Goal: Find contact information: Find contact information

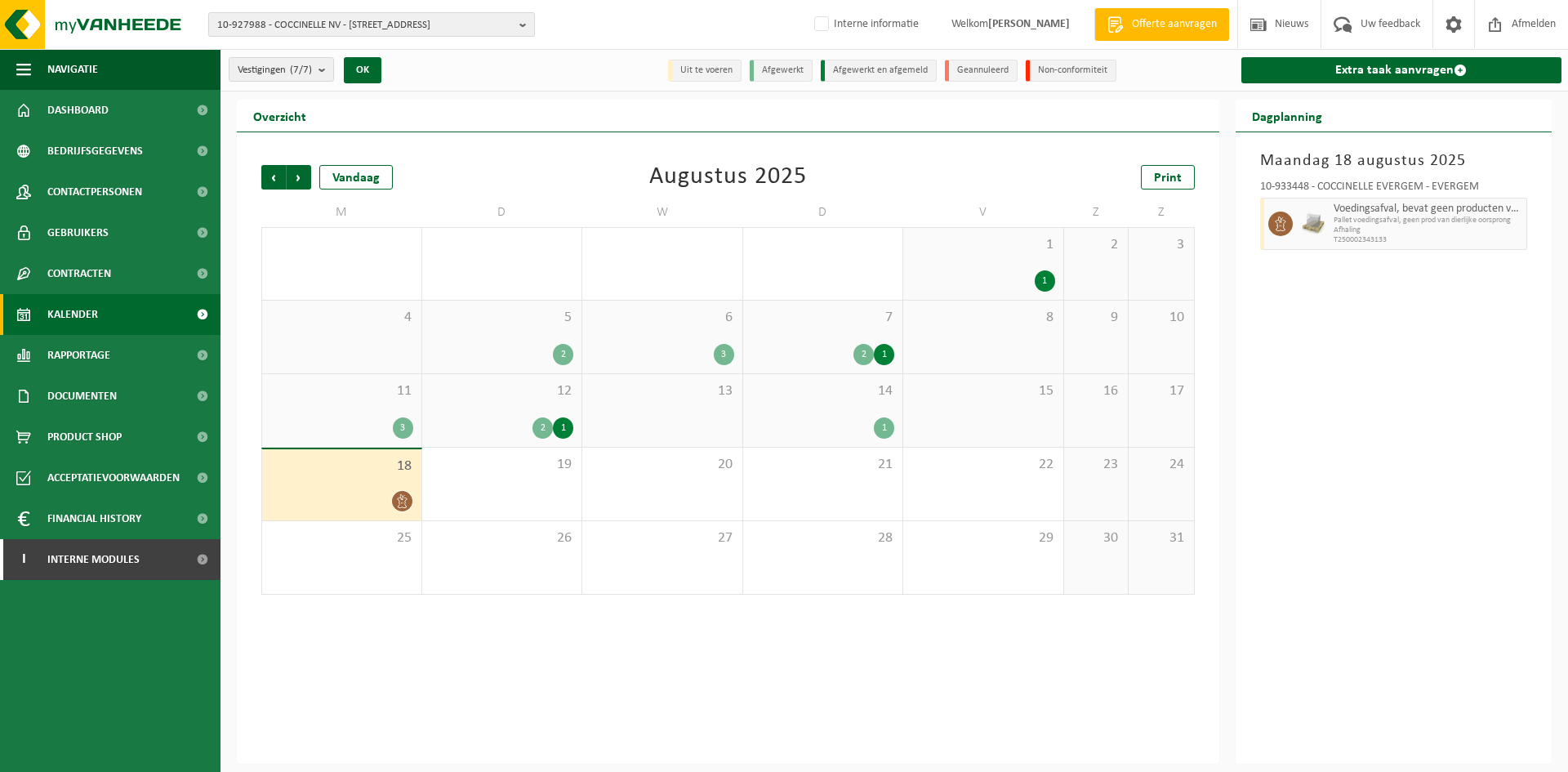
click at [430, 28] on span "10-927988 - COCCINELLE NV - 2860 SINT-KATELIJNE-WAVER, HOVENIERSSTRAAT 5" at bounding box center [365, 25] width 296 height 25
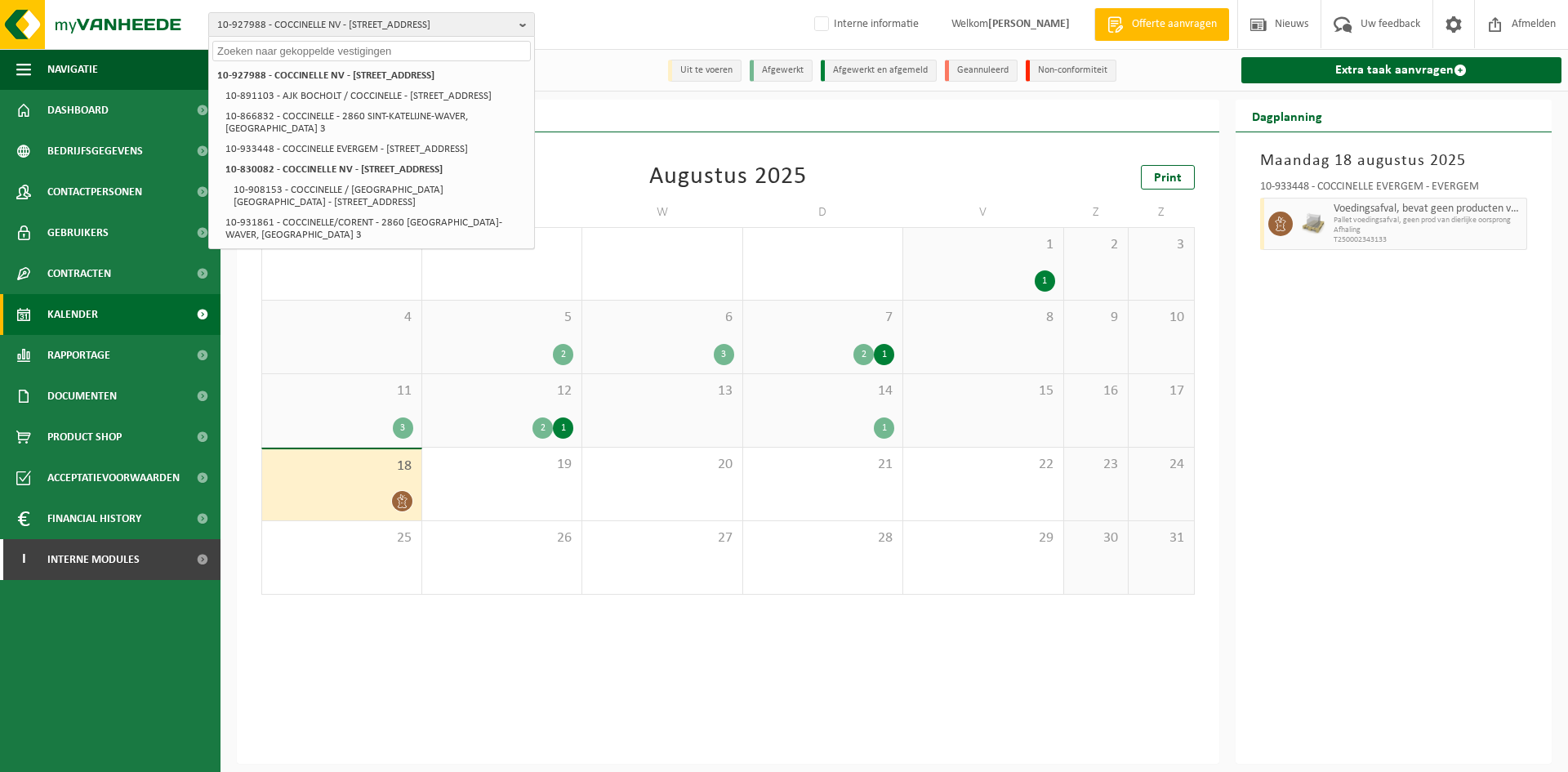
paste input "10-822359"
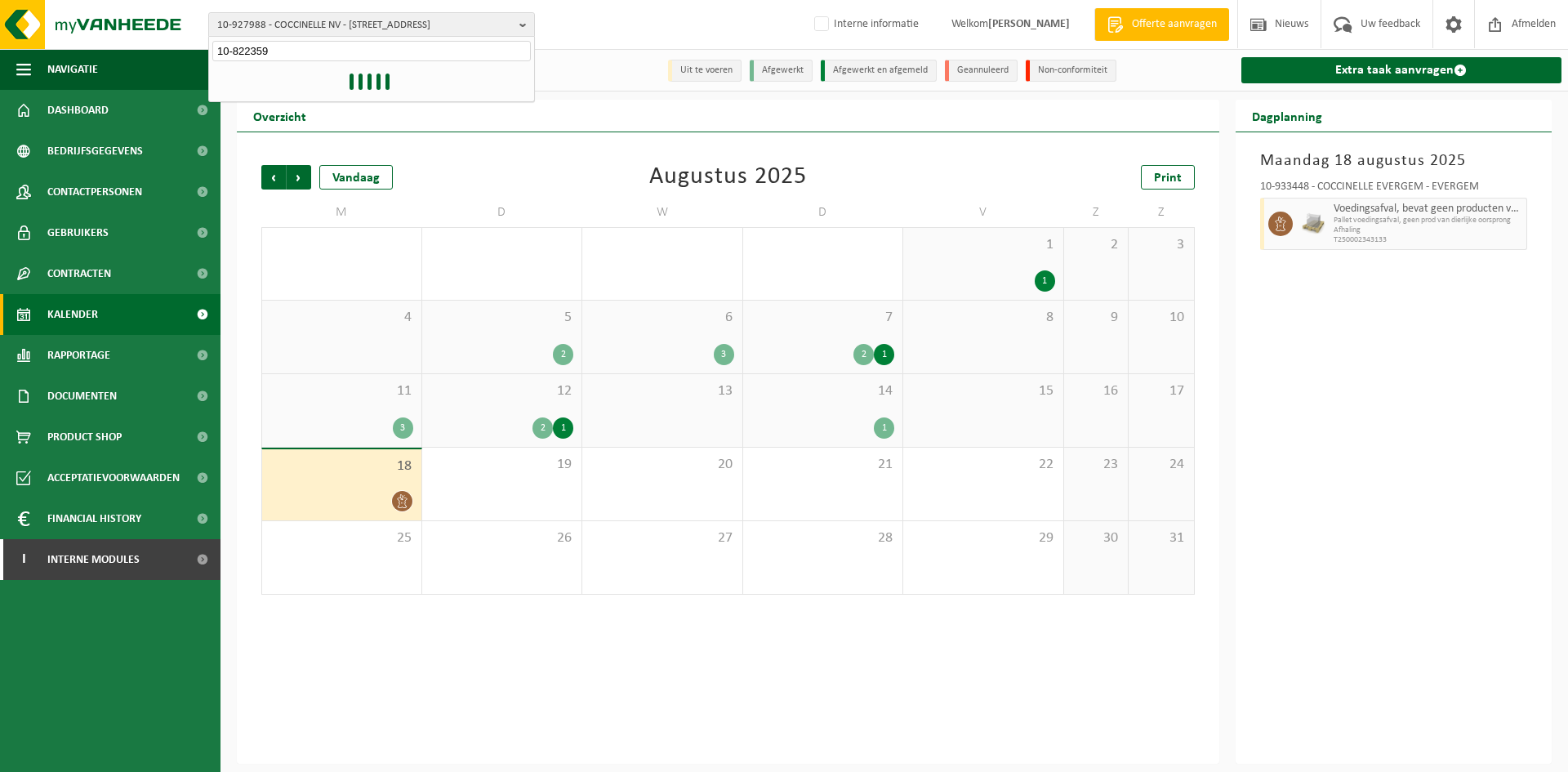
type input "10-822359"
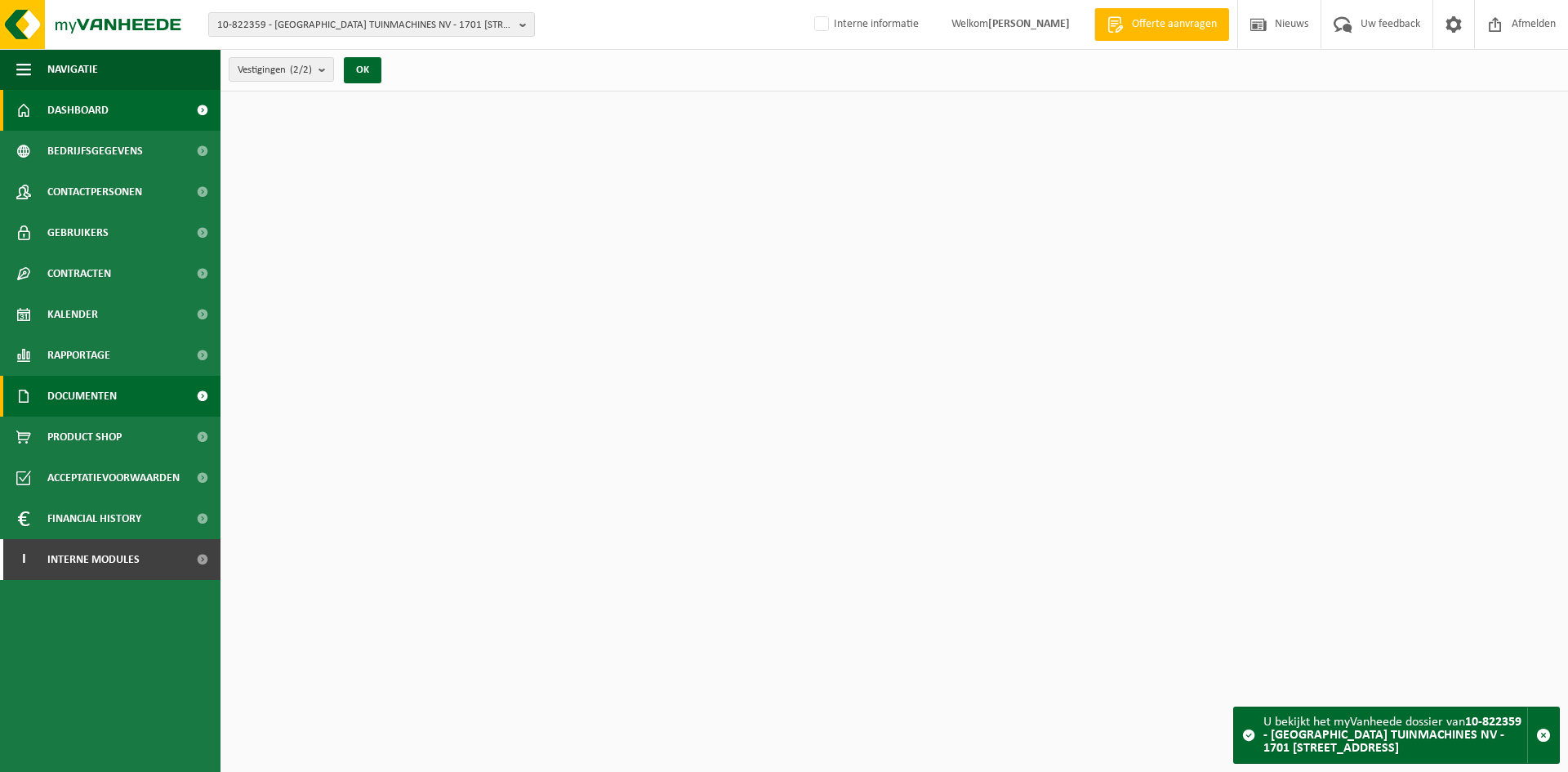
click at [144, 410] on link "Documenten" at bounding box center [110, 396] width 221 height 41
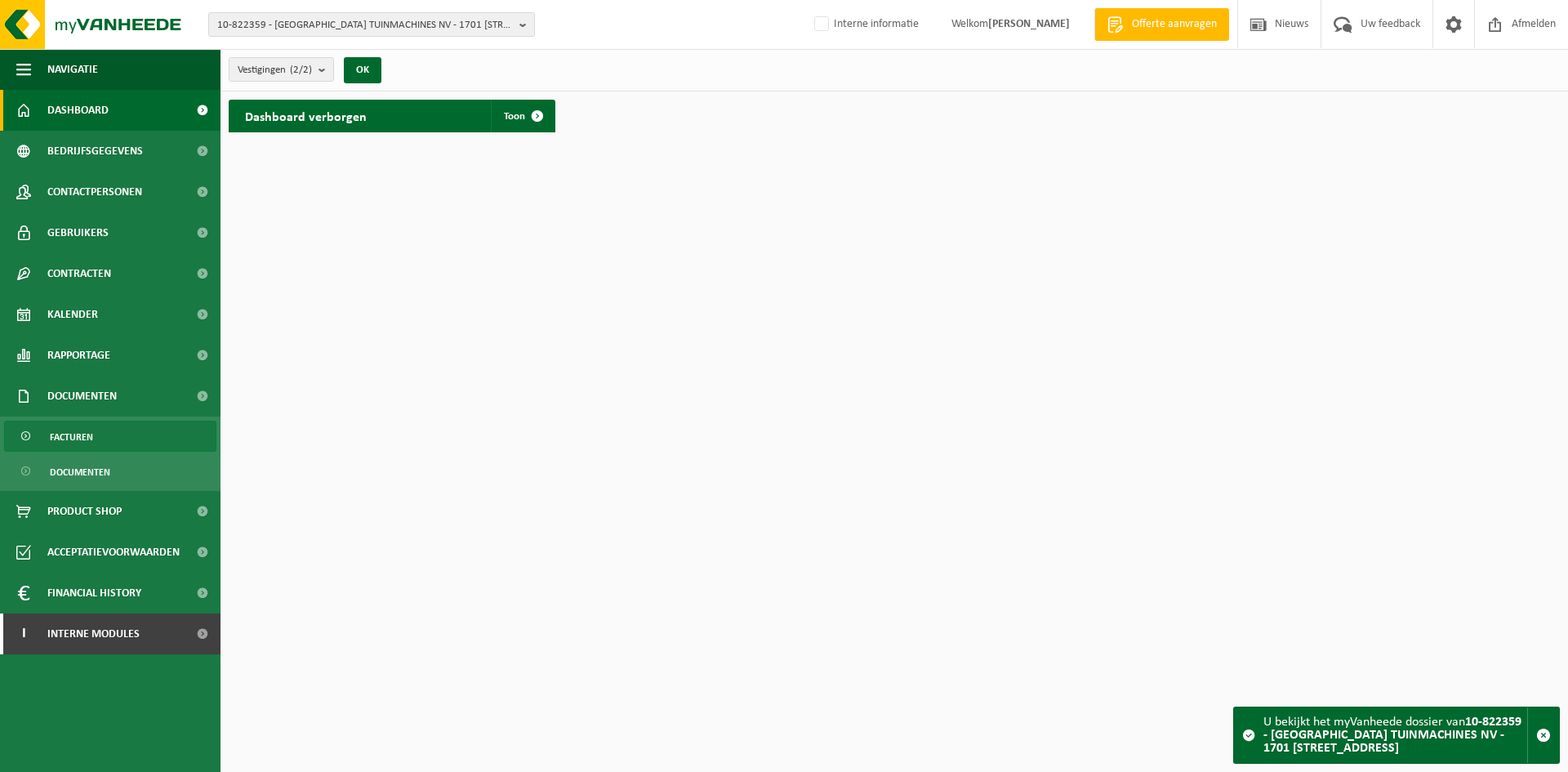
click at [137, 446] on link "Facturen" at bounding box center [109, 436] width 213 height 31
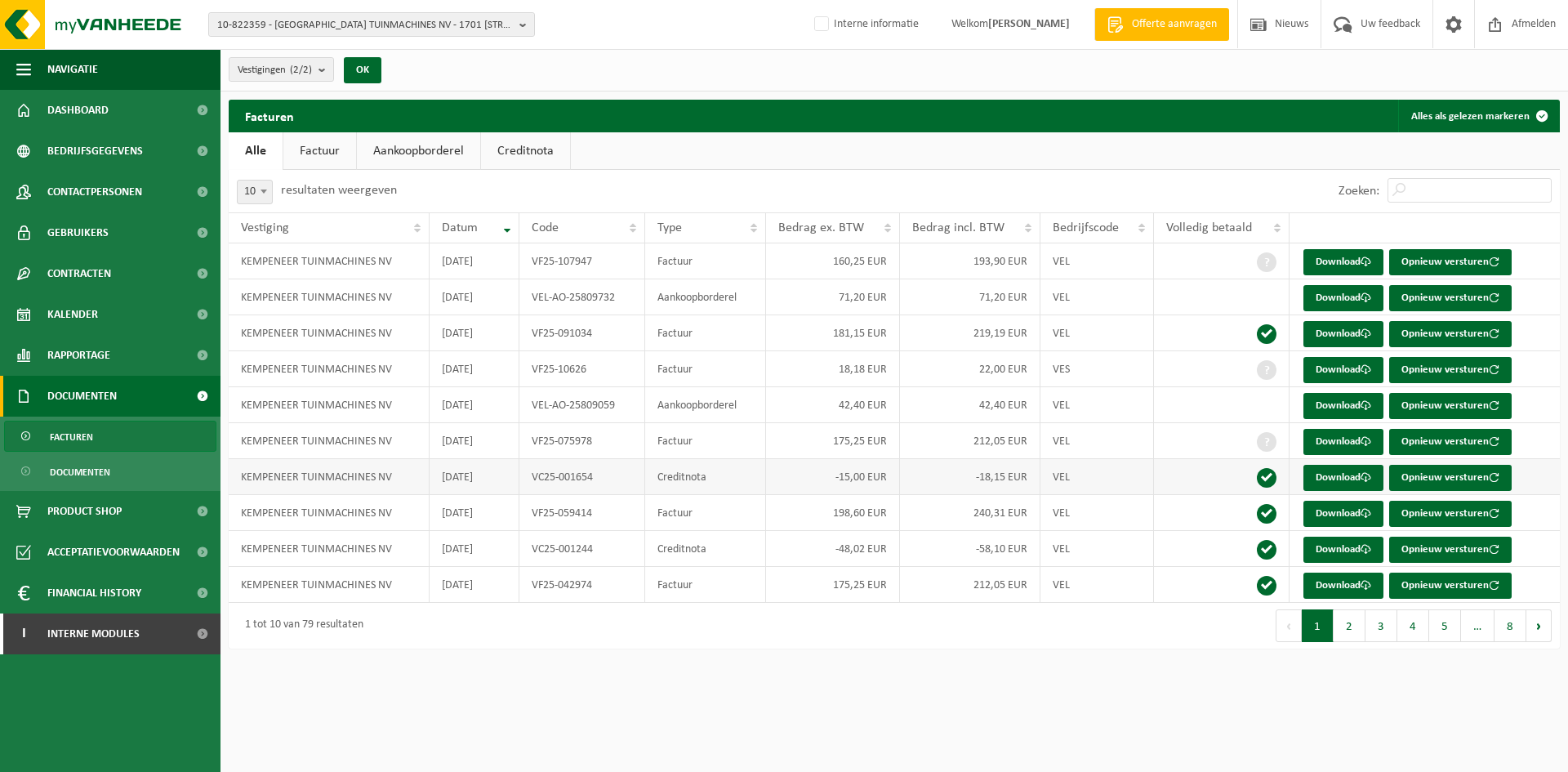
click at [712, 481] on td "Creditnota" at bounding box center [705, 476] width 121 height 36
click at [589, 438] on td "VF25-075978" at bounding box center [583, 441] width 126 height 36
click at [1367, 439] on span at bounding box center [1366, 442] width 11 height 11
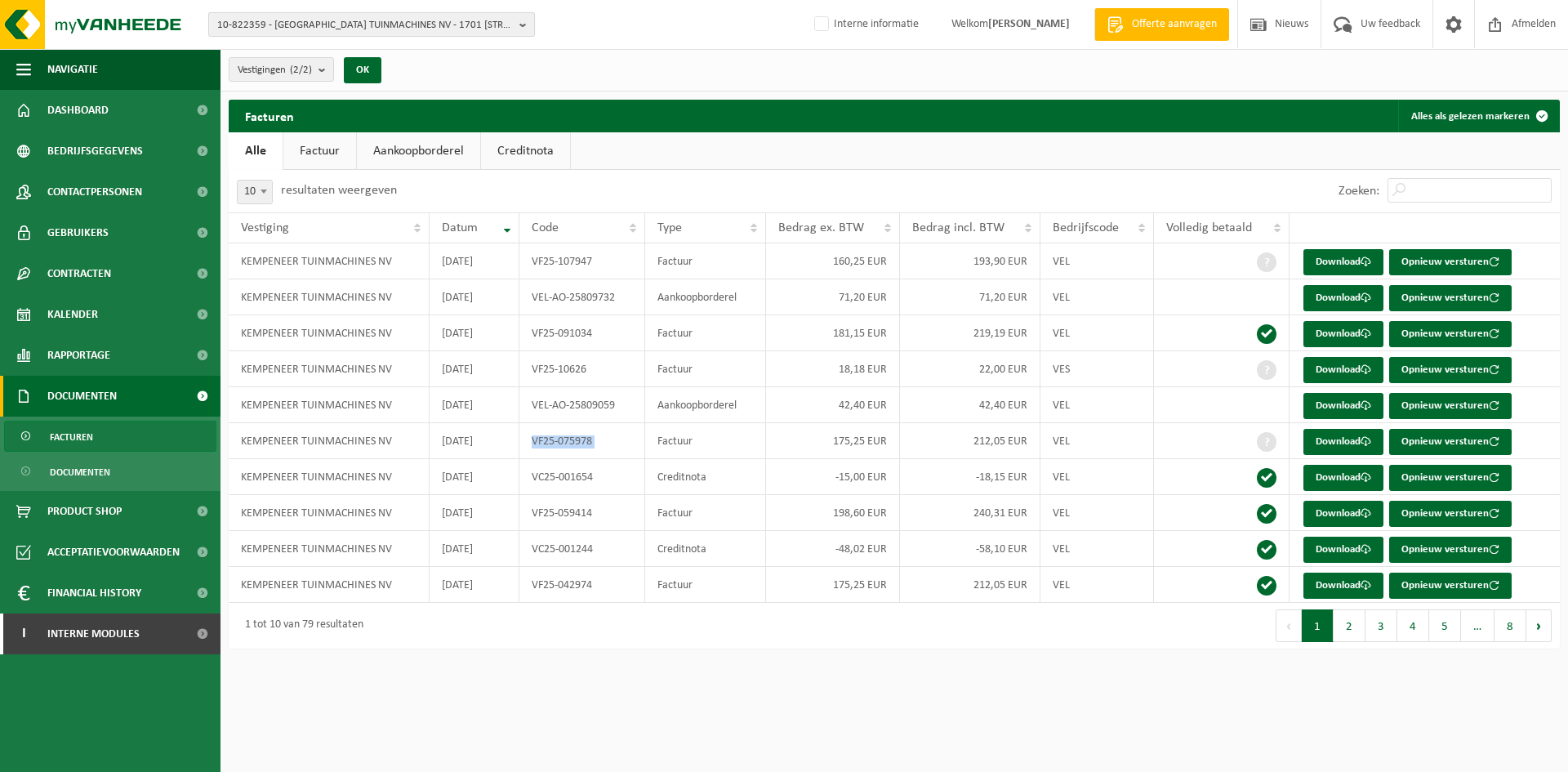
click at [348, 24] on span "10-822359 - KEMPENEER TUINMACHINES NV - 1701 ITTERBEEK, NINOOFSESTEENWEG 659" at bounding box center [365, 25] width 296 height 25
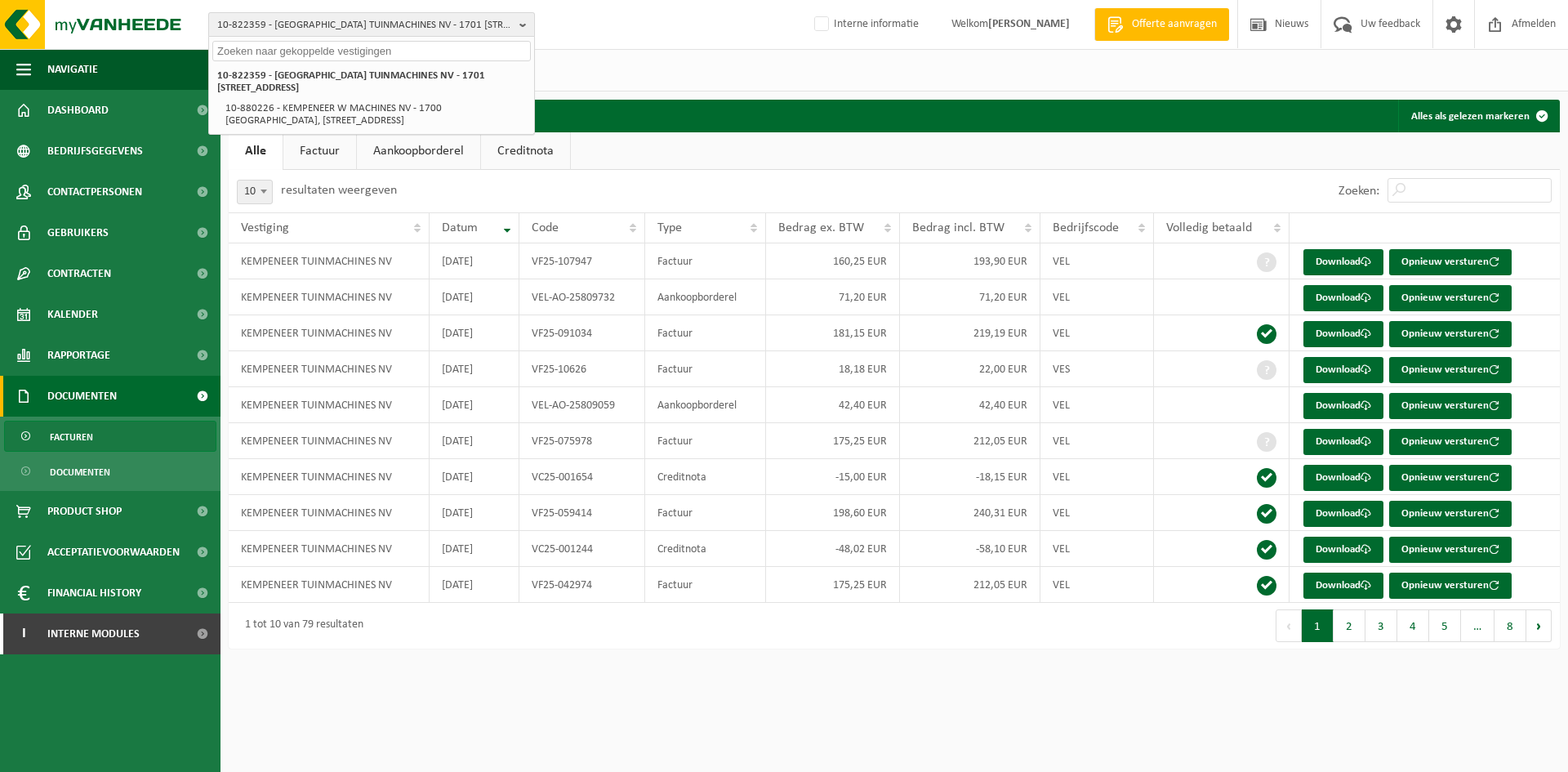
paste input "[EMAIL_ADDRESS][DOMAIN_NAME]"
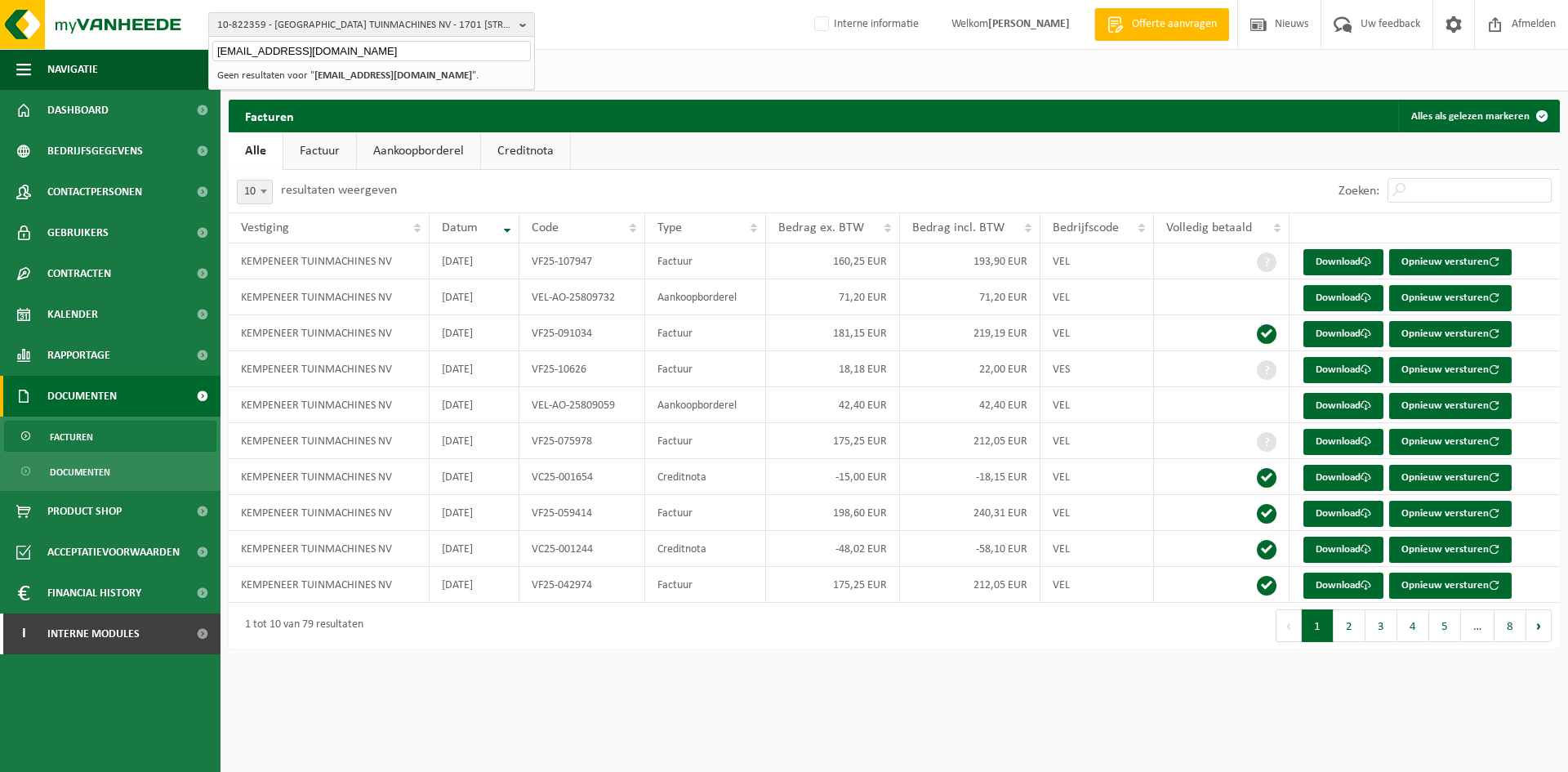
drag, startPoint x: 359, startPoint y: 47, endPoint x: 275, endPoint y: 48, distance: 84.0
click at [275, 48] on input "[EMAIL_ADDRESS][DOMAIN_NAME]" at bounding box center [371, 51] width 318 height 20
click at [235, 54] on input "bphsolution" at bounding box center [371, 51] width 318 height 20
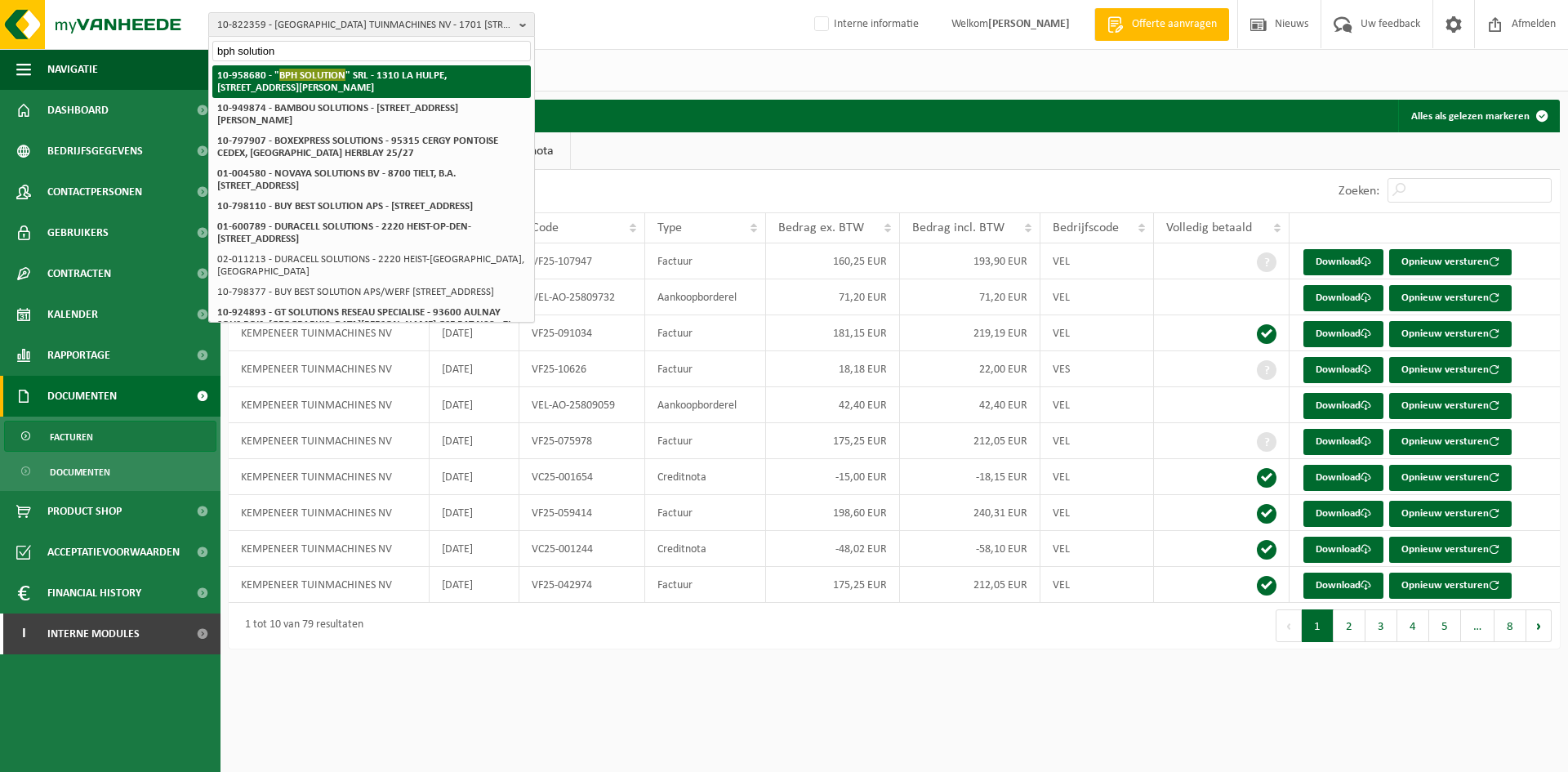
type input "bph solution"
click at [342, 82] on li "10-958680 - " BPH SOLUTION " SRL - 1310 LA HULPE, RUE PIERRE BROODCOORENS 44" at bounding box center [371, 82] width 318 height 33
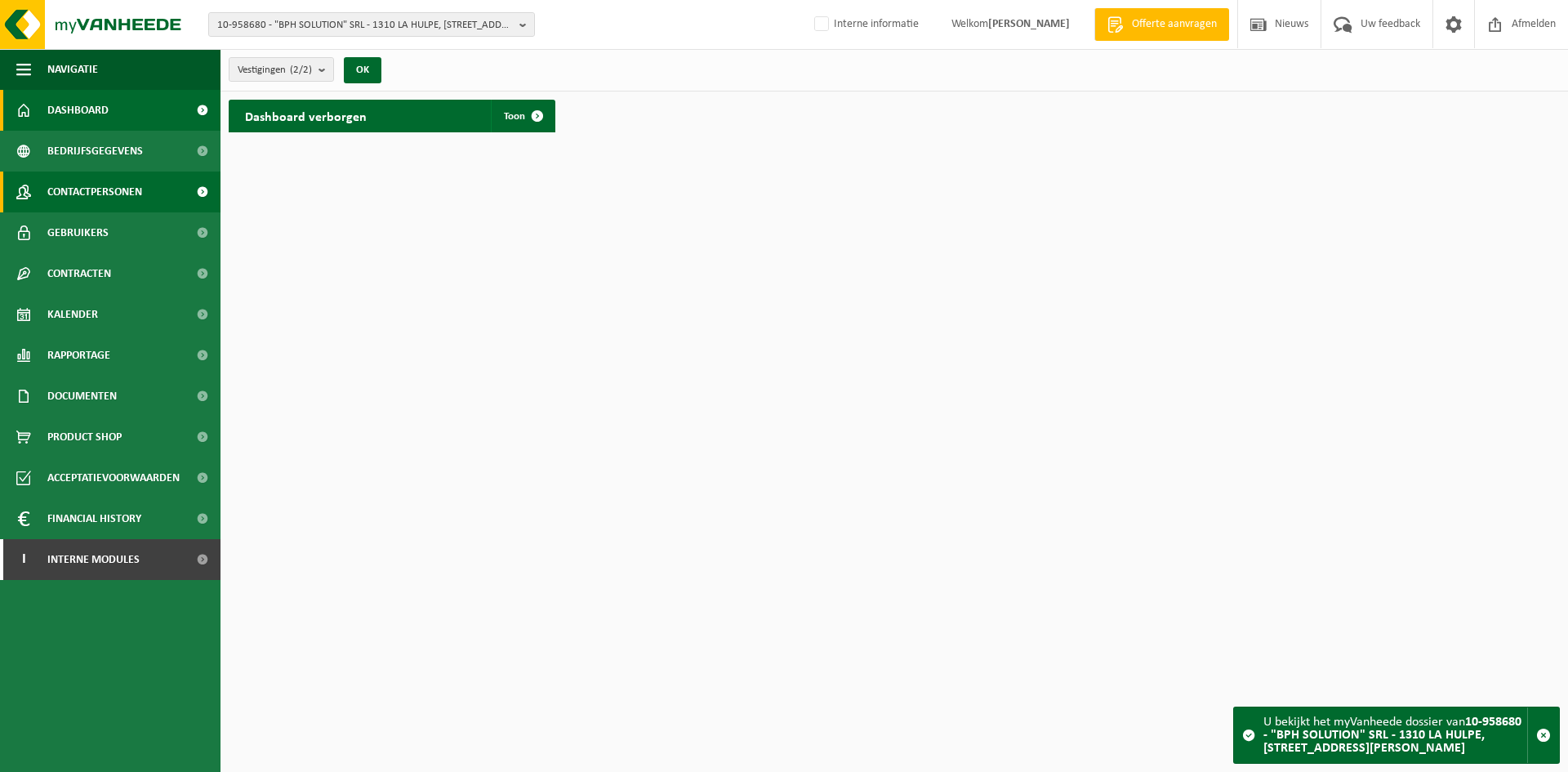
click at [136, 190] on span "Contactpersonen" at bounding box center [95, 192] width 95 height 41
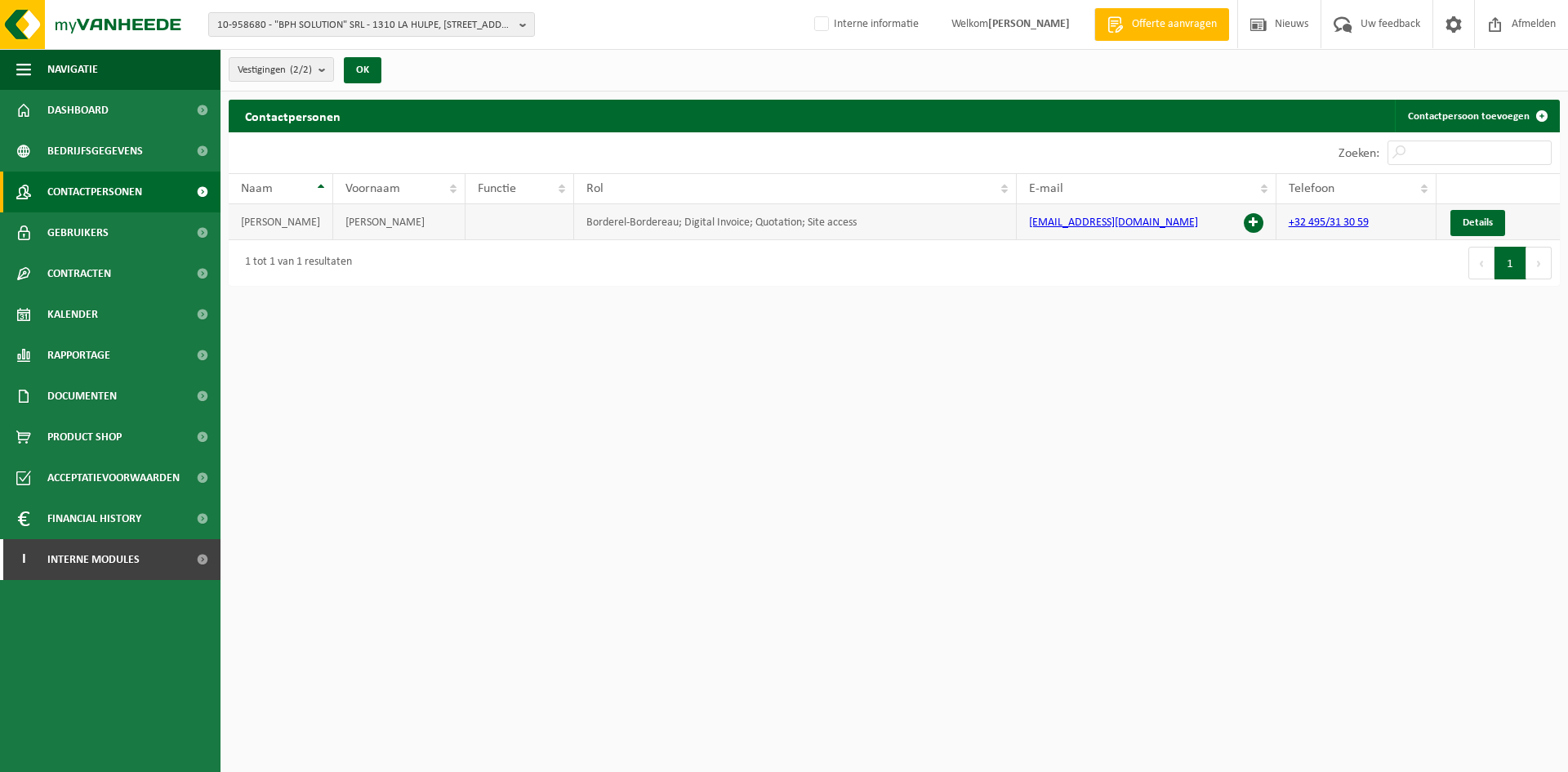
click at [1252, 221] on span at bounding box center [1253, 223] width 19 height 19
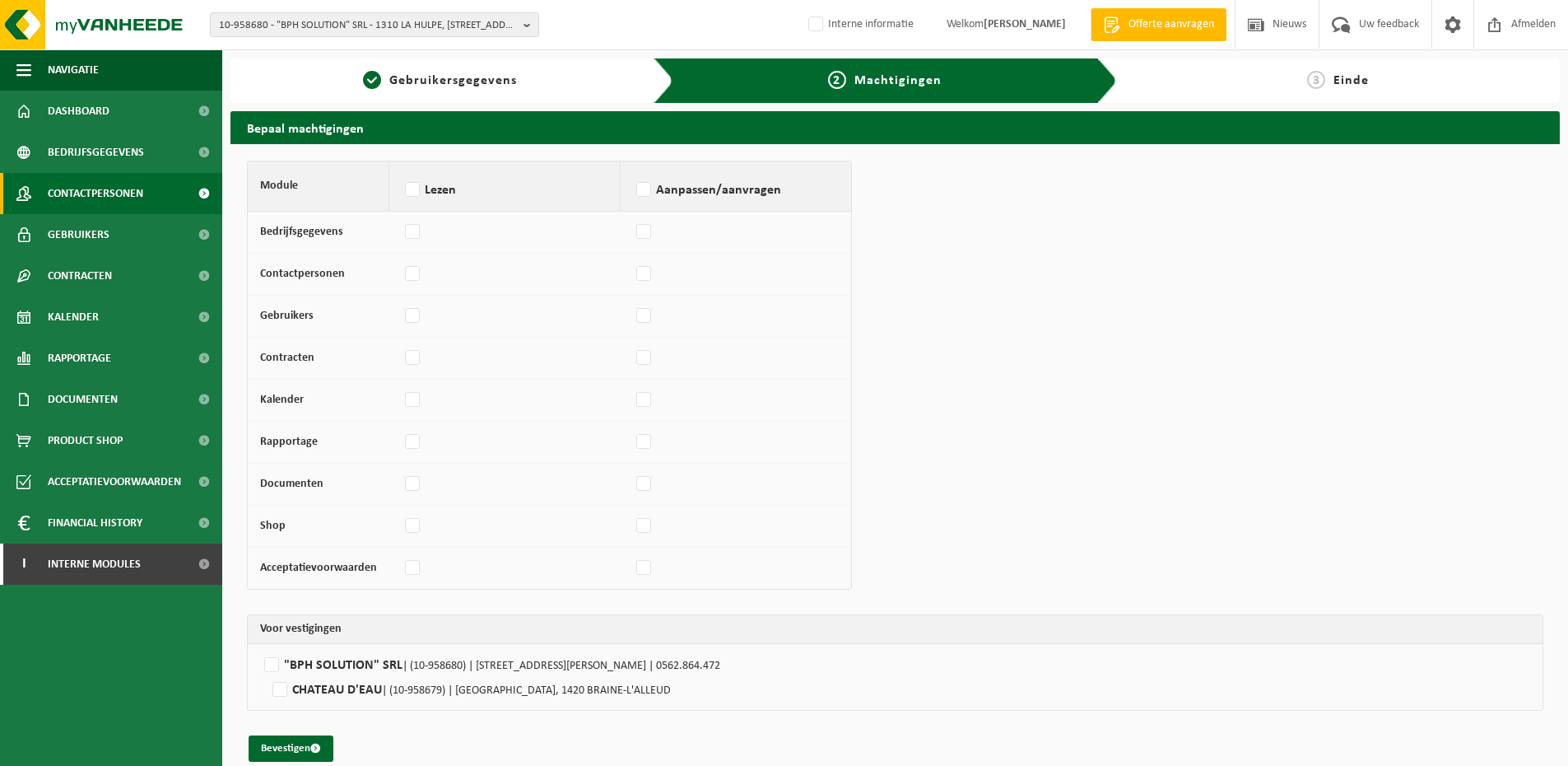
click at [135, 184] on span "Contactpersonen" at bounding box center [96, 193] width 96 height 41
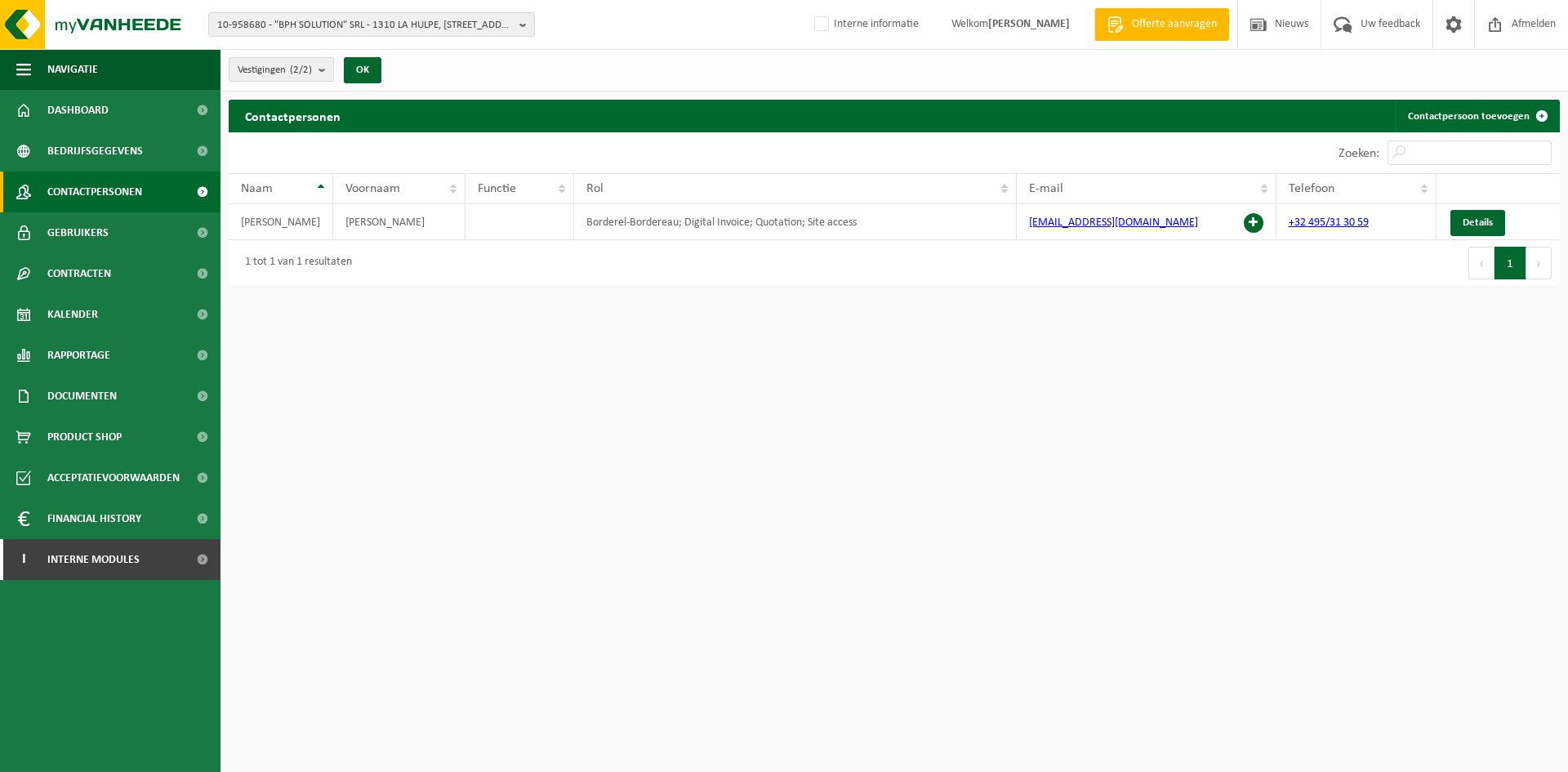
drag, startPoint x: 136, startPoint y: 402, endPoint x: 140, endPoint y: 420, distance: 18.4
click at [136, 402] on link "Documenten" at bounding box center [110, 396] width 221 height 41
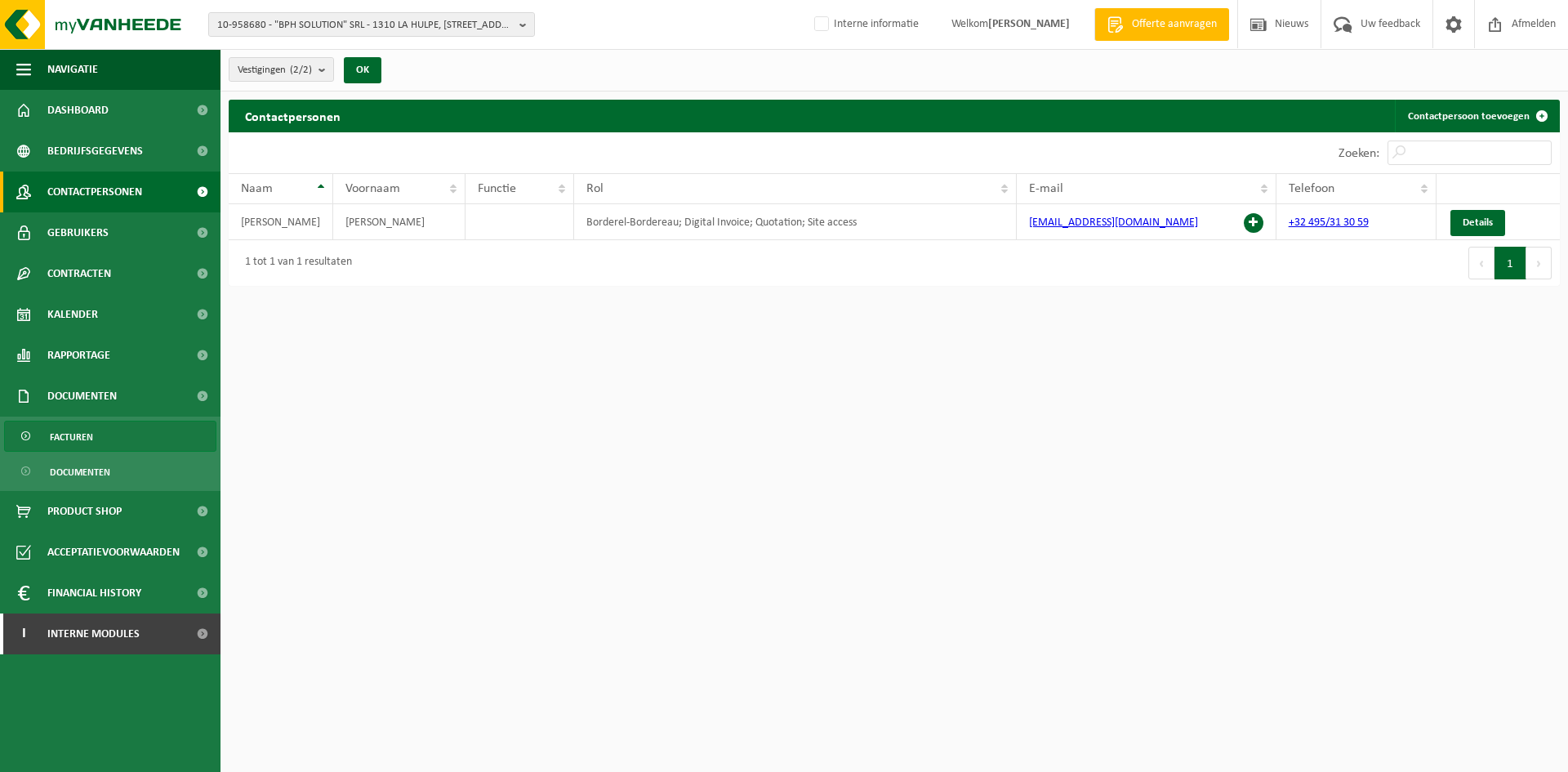
click at [147, 433] on link "Facturen" at bounding box center [109, 436] width 213 height 31
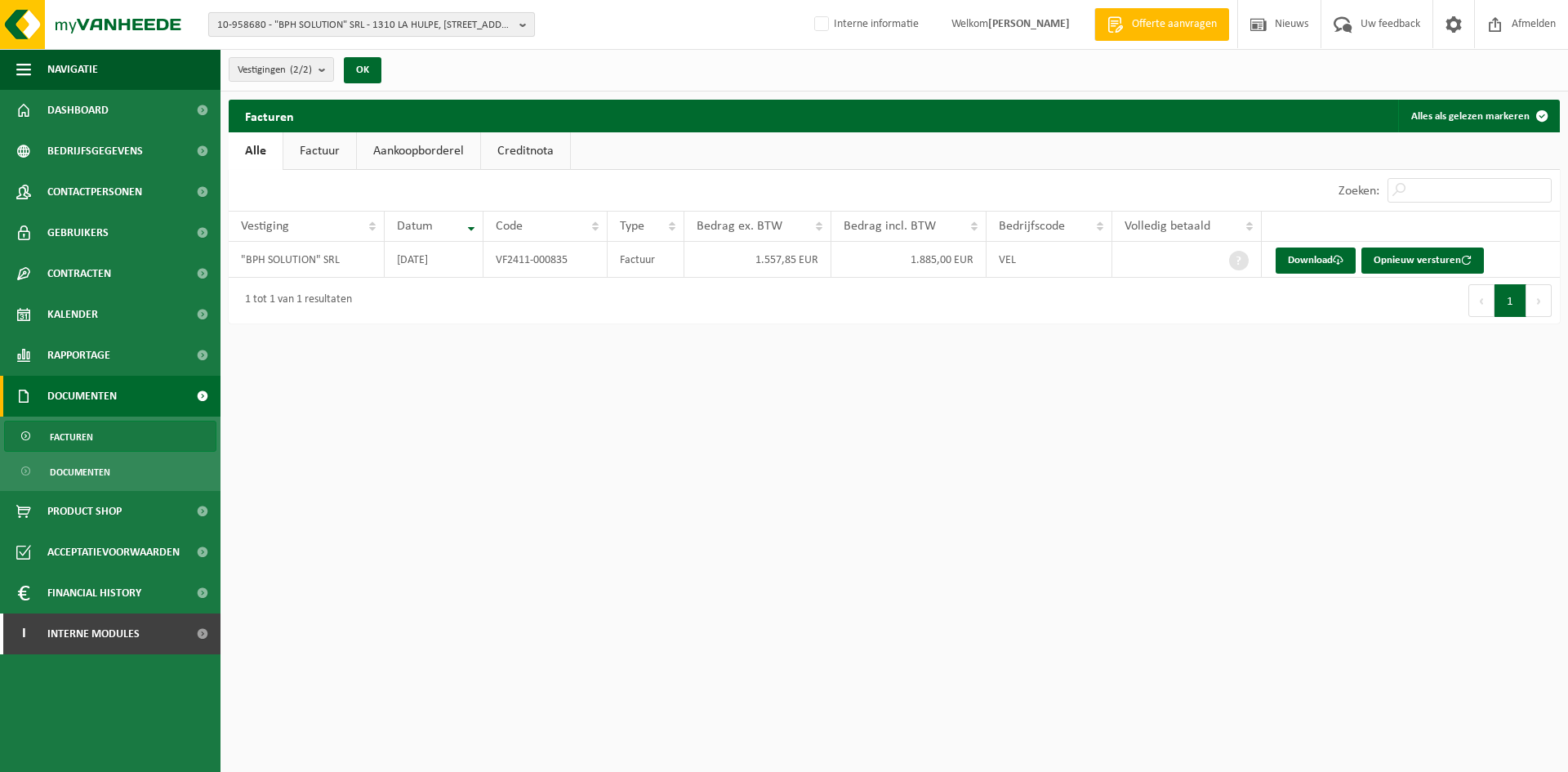
click at [388, 22] on span "10-958680 - "BPH SOLUTION" SRL - 1310 LA HULPE, RUE PIERRE BROODCOORENS 44" at bounding box center [365, 25] width 296 height 25
type input "noble collection"
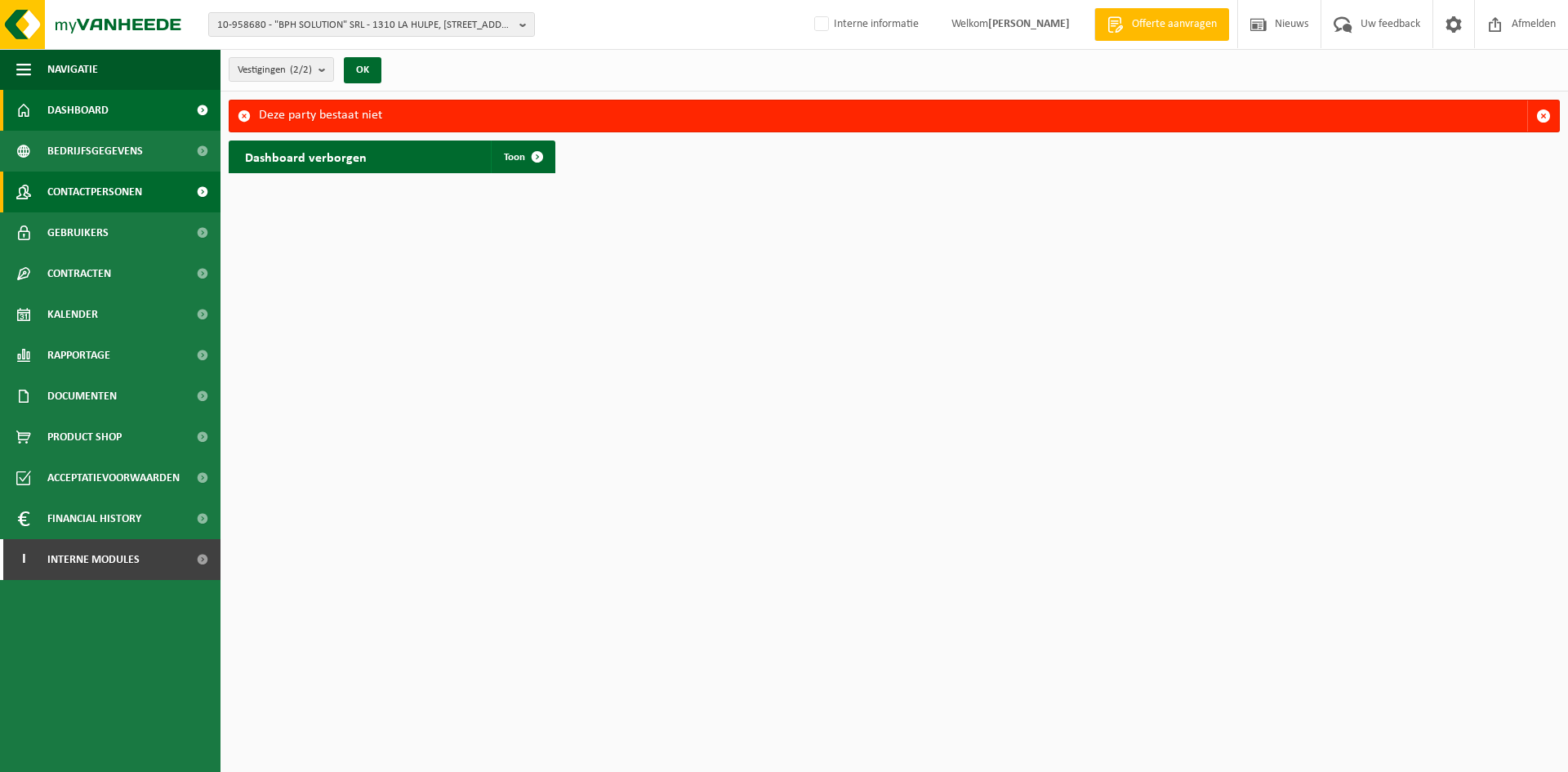
click at [116, 193] on span "Contactpersonen" at bounding box center [95, 192] width 95 height 41
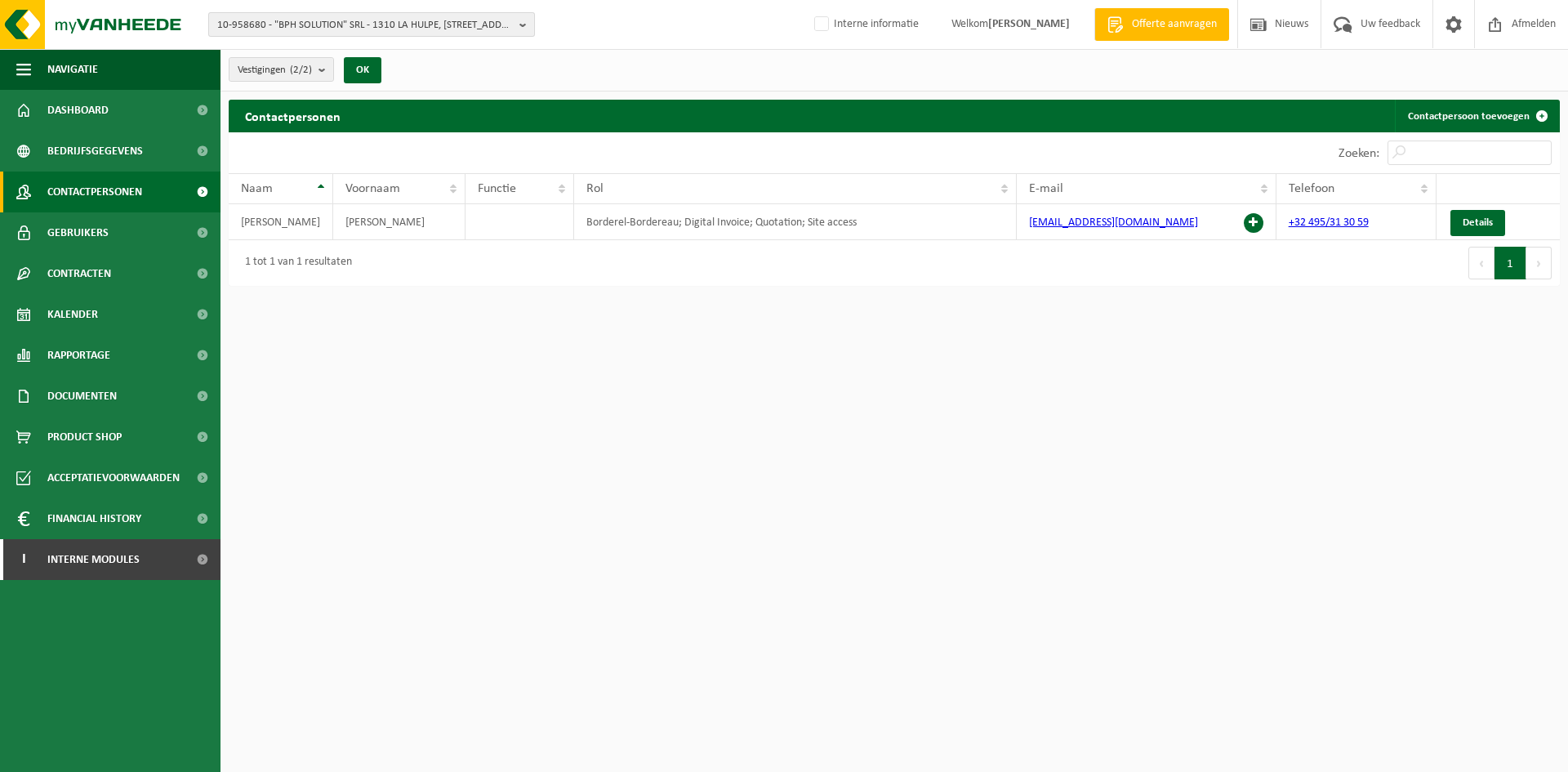
click at [299, 23] on span "10-958680 - "BPH SOLUTION" SRL - 1310 LA HULPE, [STREET_ADDRESS][PERSON_NAME]" at bounding box center [365, 25] width 296 height 25
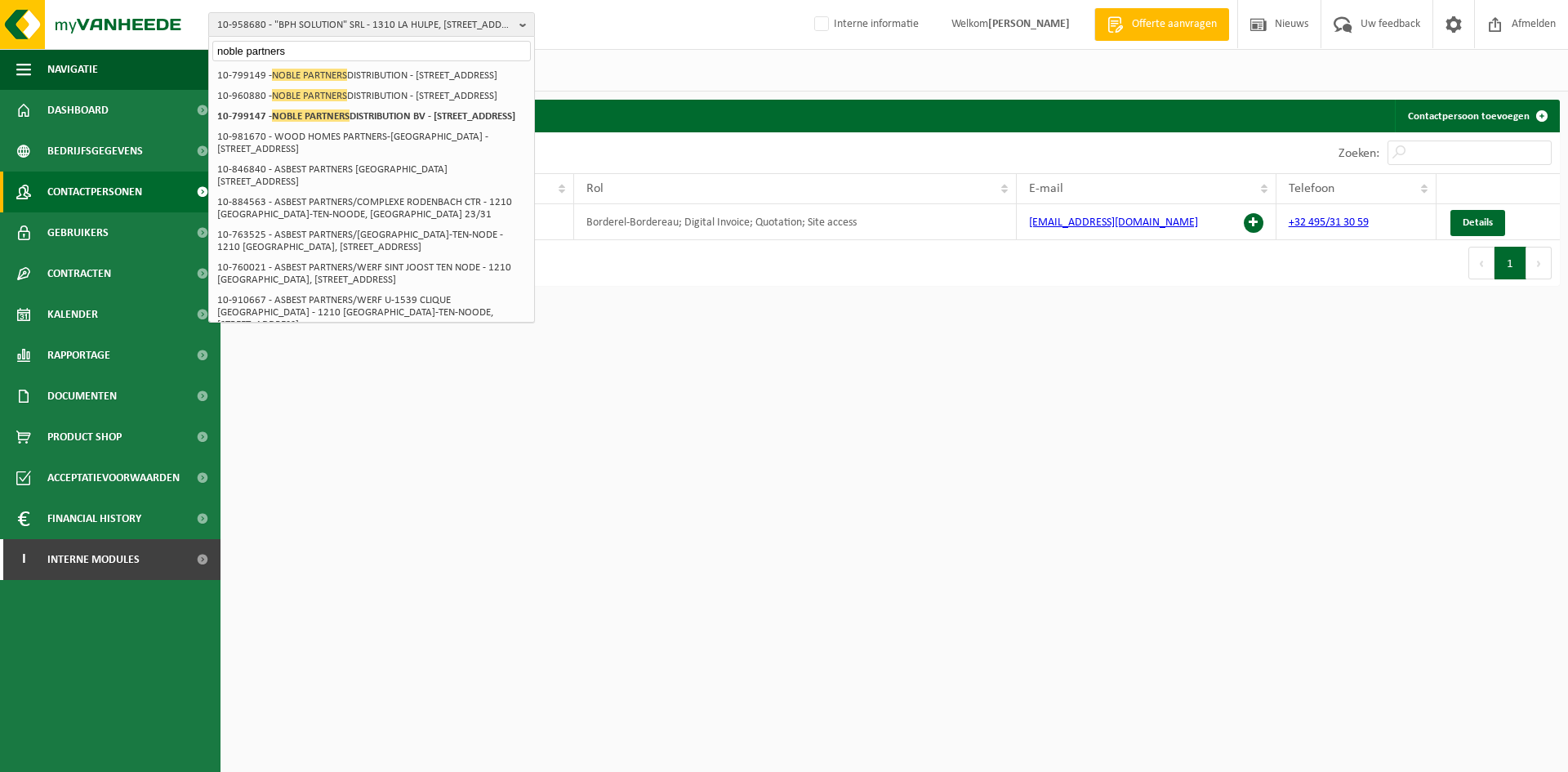
type input "noble partners"
click at [439, 75] on li "10-799149 - NOBLE PARTNERS DISTRIBUTION - 9150 KRUIBEKE, ZWALUWBEEKSTRAAT 10 A" at bounding box center [371, 76] width 318 height 20
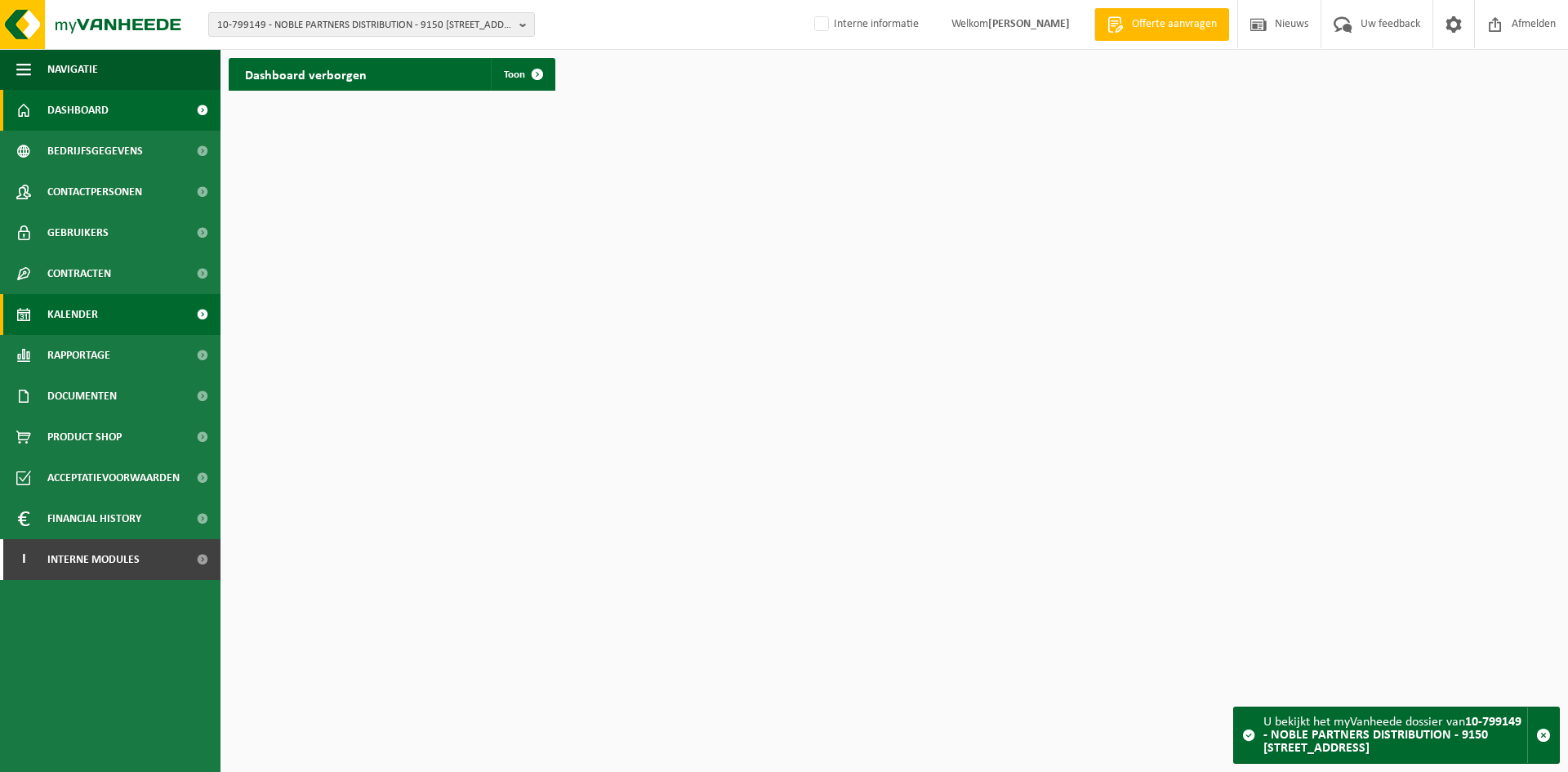
click at [118, 315] on link "Kalender" at bounding box center [110, 314] width 221 height 41
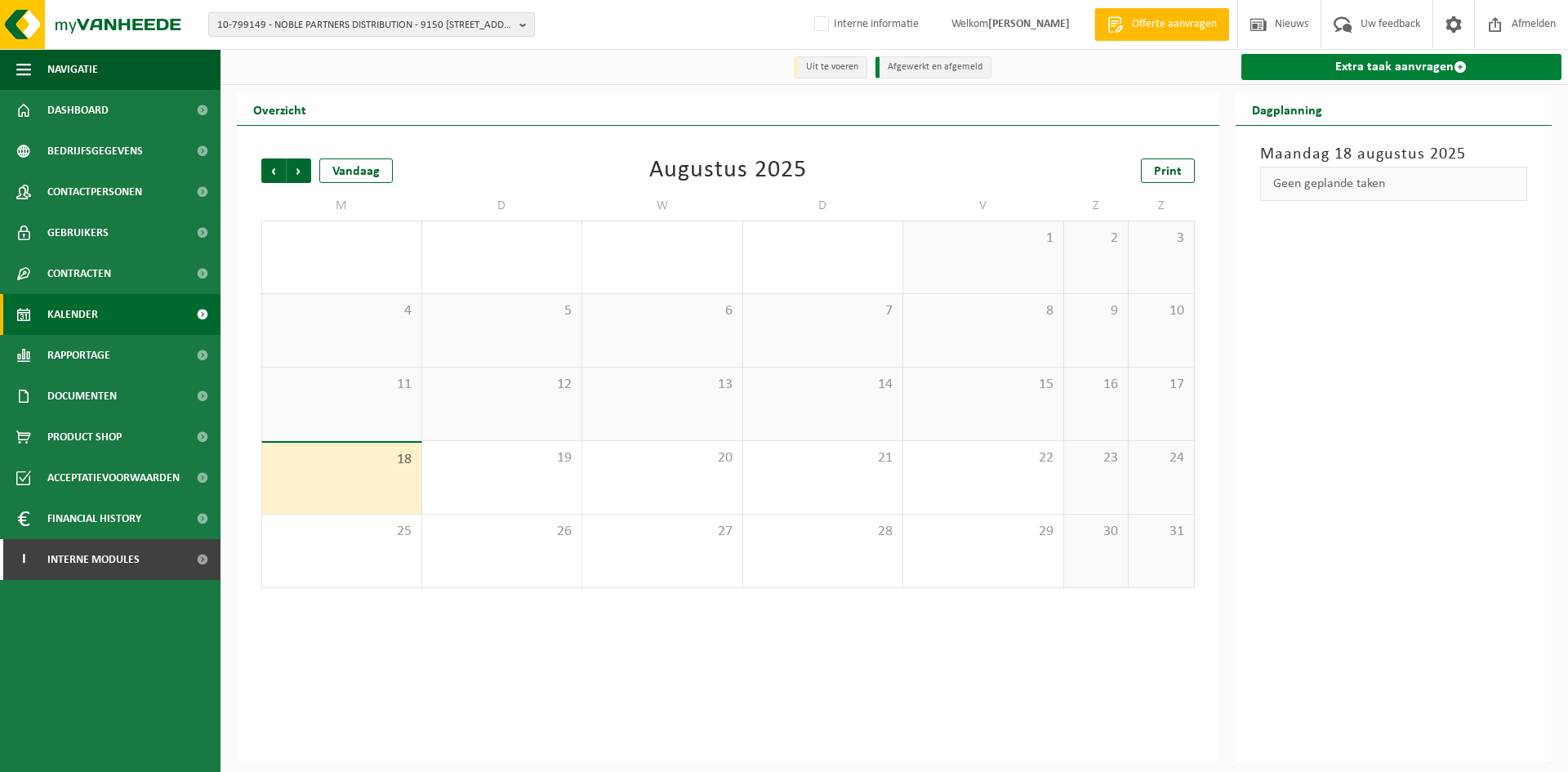
click at [1431, 68] on link "Extra taak aanvragen" at bounding box center [1402, 67] width 321 height 26
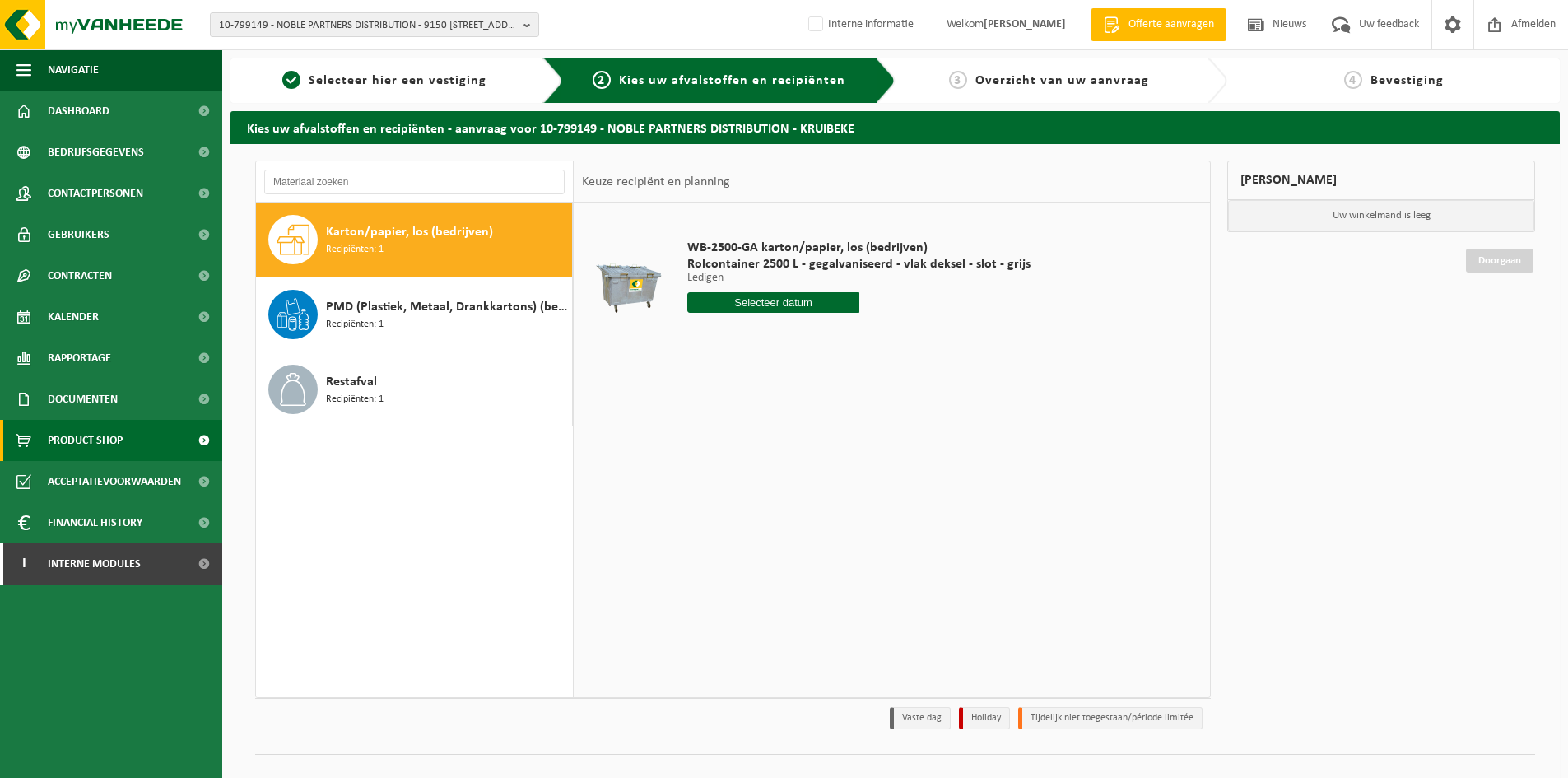
scroll to position [27, 0]
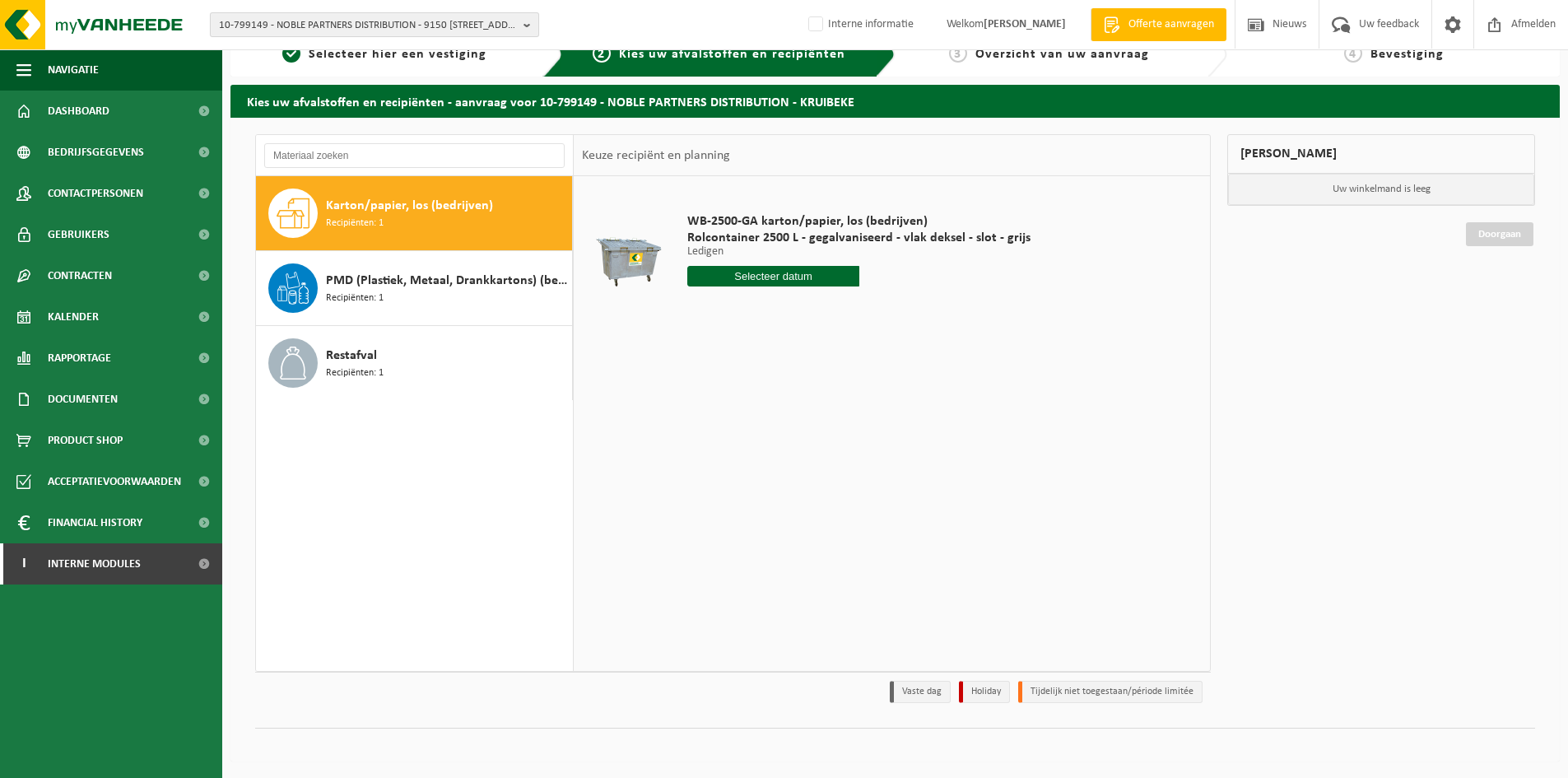
click at [329, 25] on span "10-799149 - NOBLE PARTNERS DISTRIBUTION - 9150 KRUIBEKE, ZWALUWBEEKSTRAAT 10 A" at bounding box center [368, 25] width 298 height 25
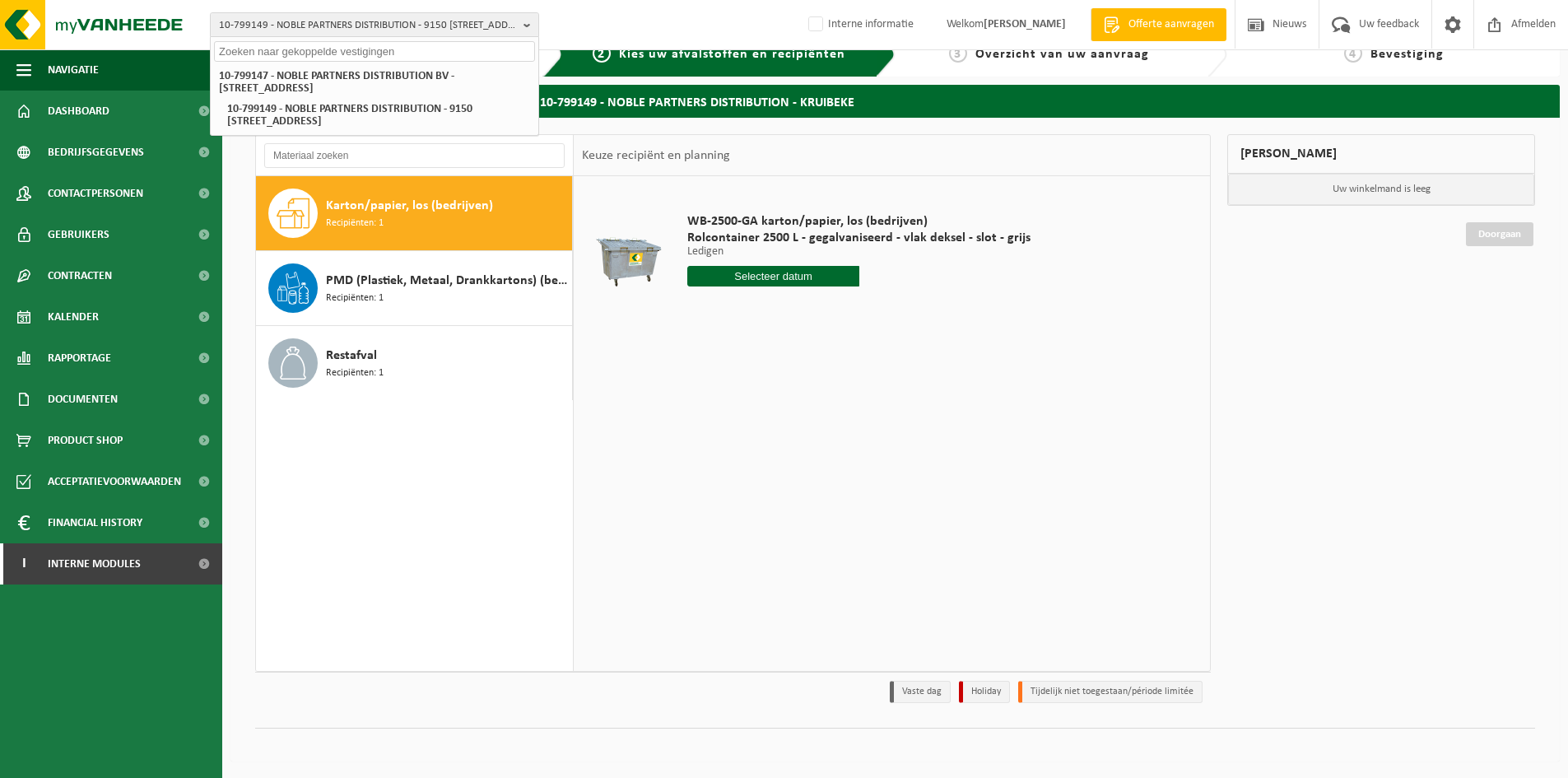
paste input "10-958680"
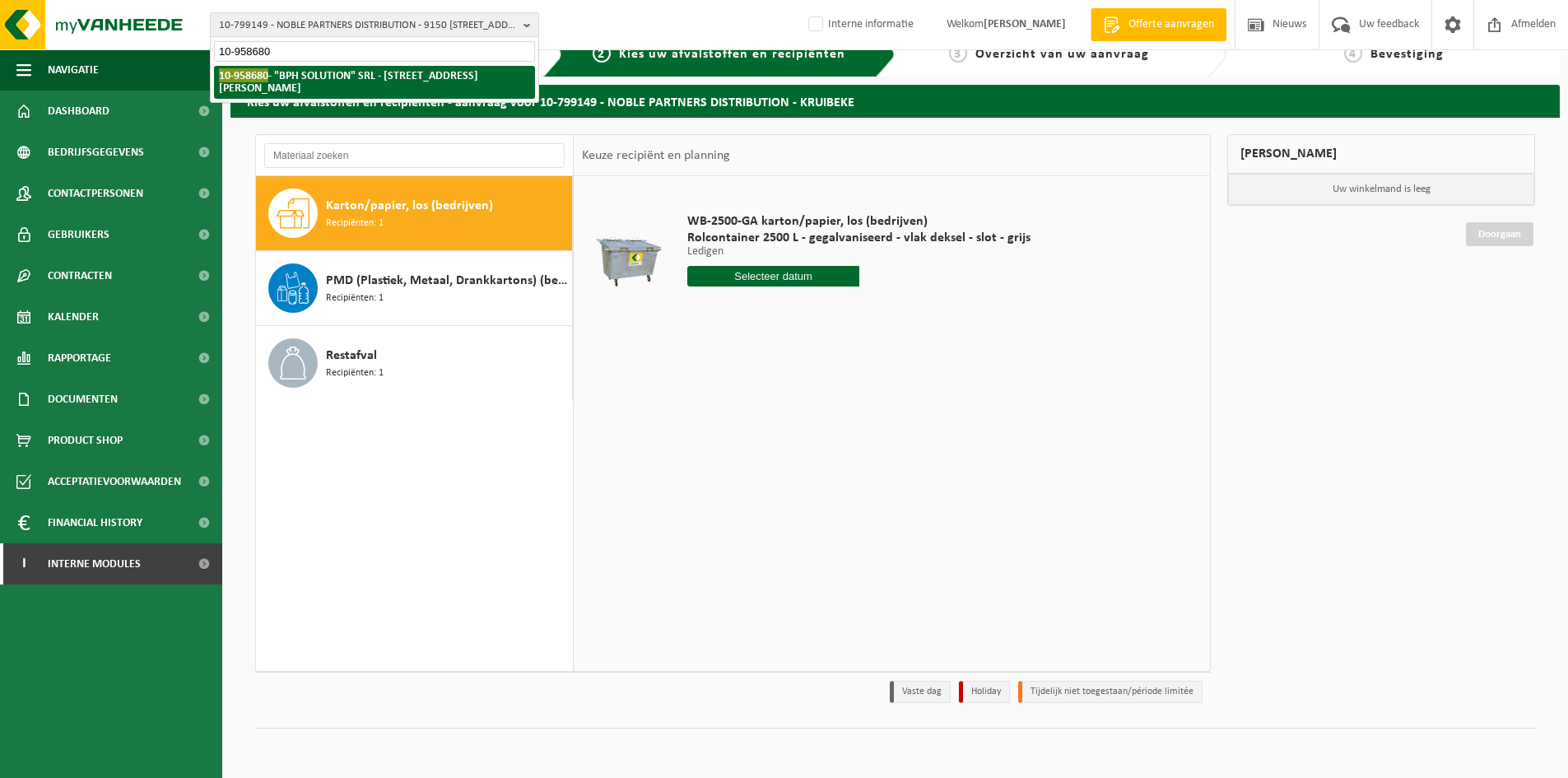
type input "10-958680"
click at [332, 74] on strong "10-958680 - "BPH SOLUTION" SRL - 1310 LA HULPE, RUE PIERRE BROODCOORENS 44" at bounding box center [348, 81] width 259 height 27
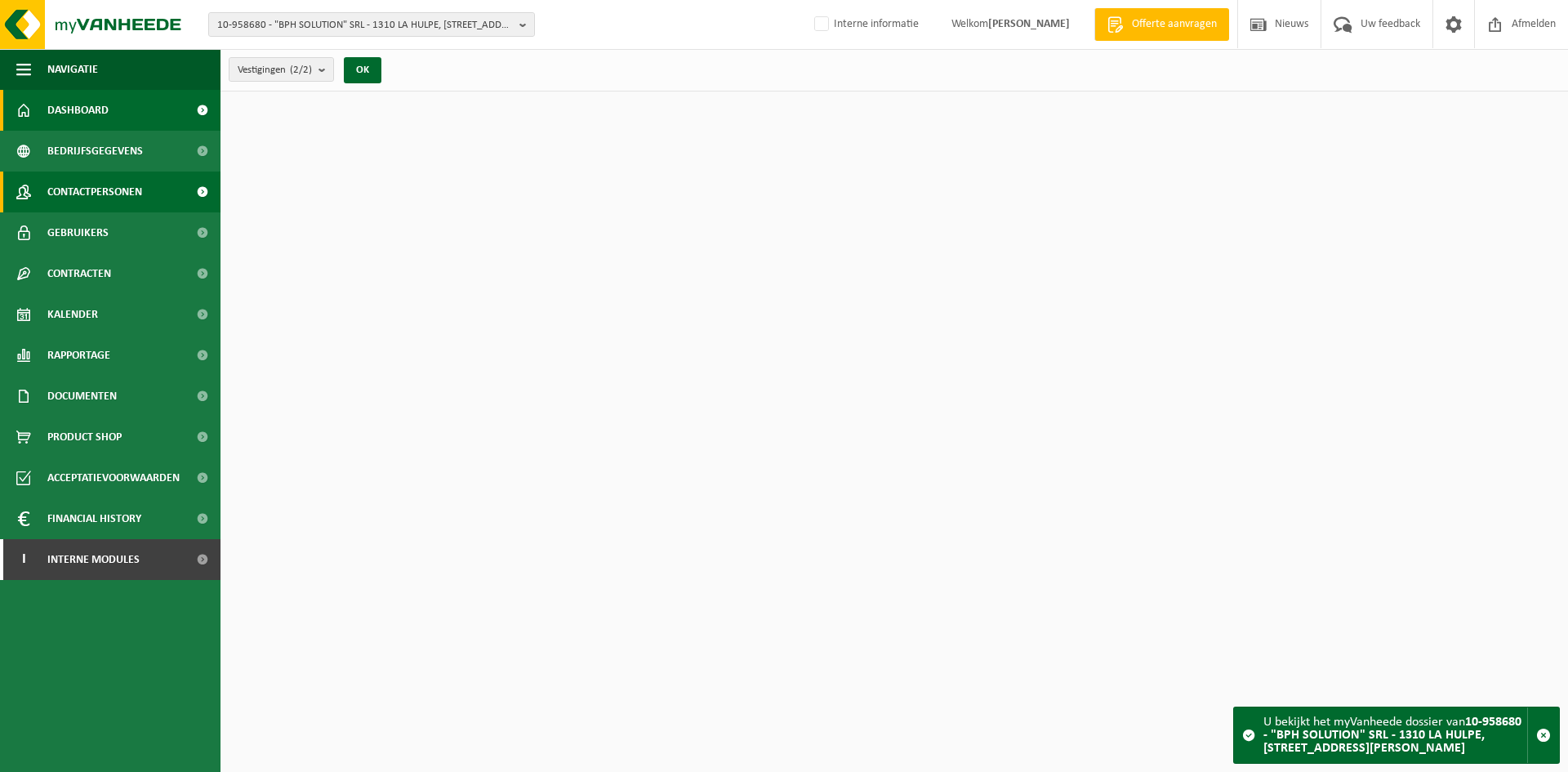
click at [129, 186] on span "Contactpersonen" at bounding box center [95, 192] width 95 height 41
